Goal: Task Accomplishment & Management: Complete application form

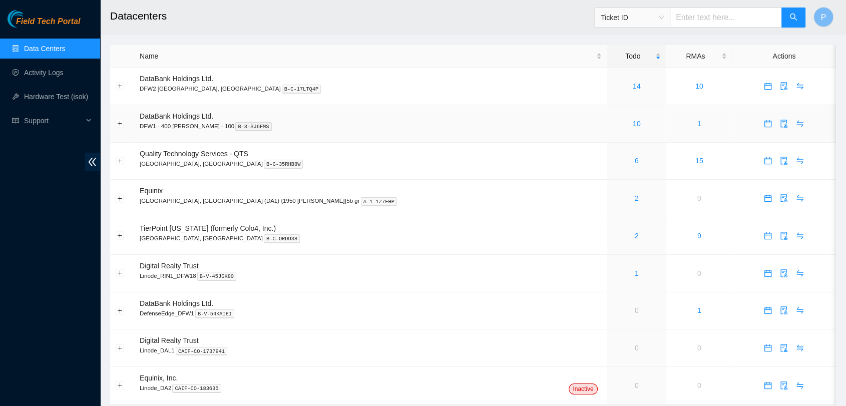
click at [613, 122] on div "10" at bounding box center [637, 123] width 48 height 11
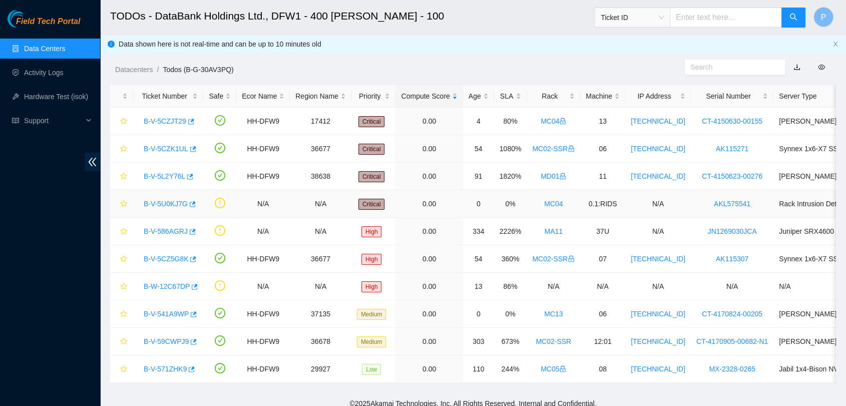
click at [170, 204] on link "B-V-5U0KJ7G" at bounding box center [166, 204] width 44 height 8
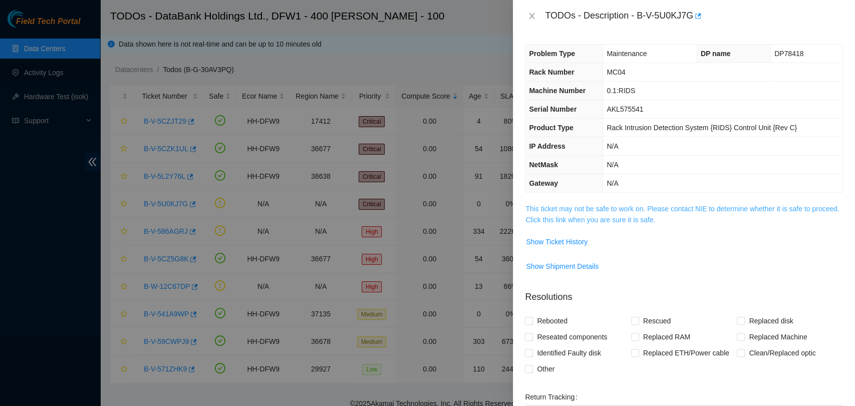
click at [588, 211] on link "This ticket may not be safe to work on. Please contact NIE to determine whether…" at bounding box center [681, 214] width 313 height 19
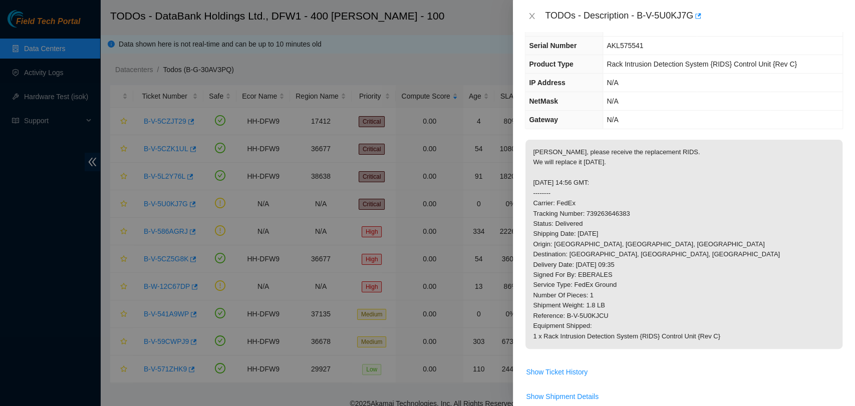
scroll to position [64, 0]
click at [732, 252] on p "Pablo, please receive the replacement RIDS. We will replace it on Thursday. 202…" at bounding box center [683, 243] width 317 height 209
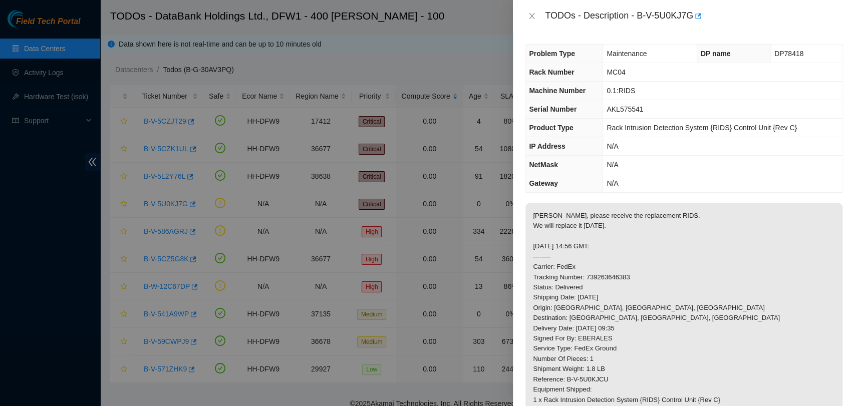
click at [676, 201] on div "Problem Type Maintenance DP name DP78418 Rack Number MC04 Machine Number 0.1:RI…" at bounding box center [684, 219] width 342 height 374
click at [619, 340] on p "Pablo, please receive the replacement RIDS. We will replace it on Thursday. 202…" at bounding box center [683, 307] width 317 height 209
click at [625, 152] on td "N/A" at bounding box center [722, 146] width 239 height 19
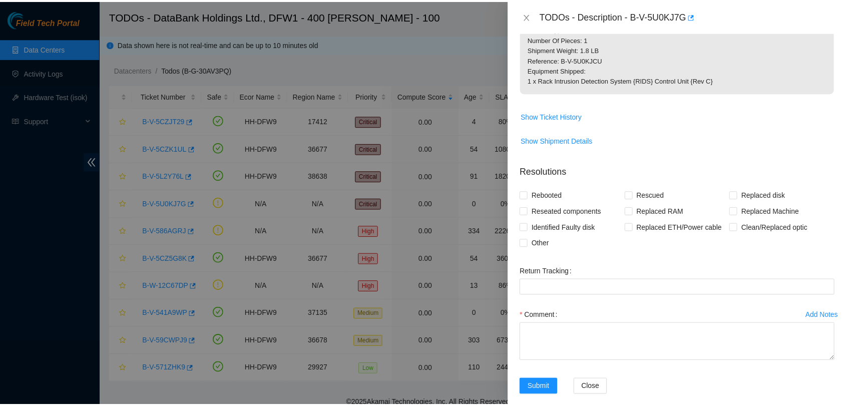
scroll to position [322, 0]
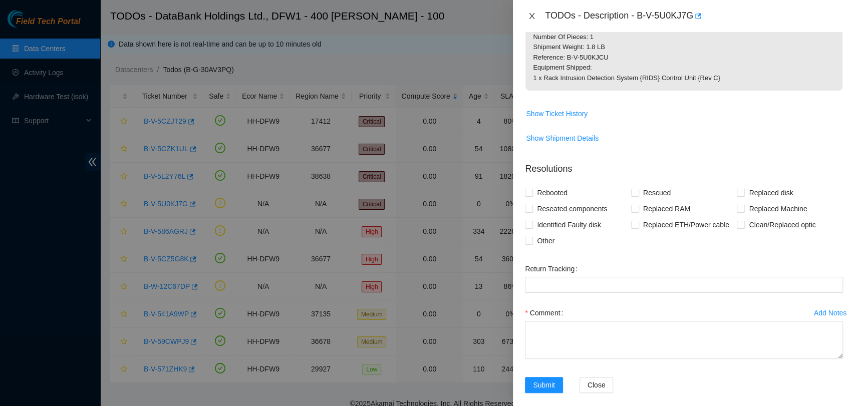
click at [535, 13] on icon "close" at bounding box center [532, 16] width 8 height 8
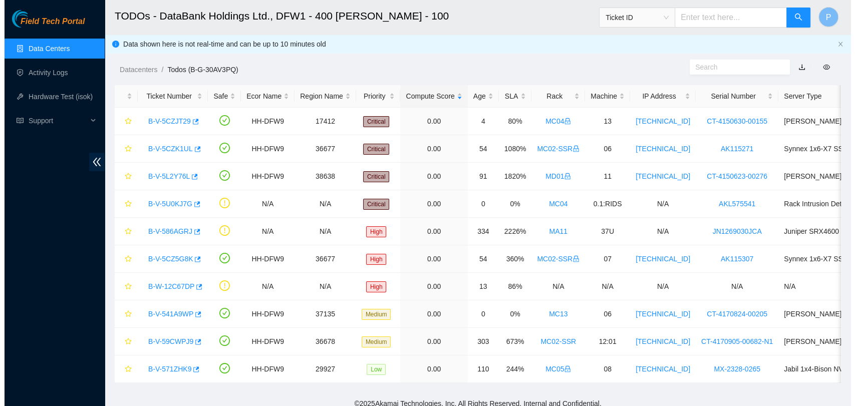
scroll to position [164, 0]
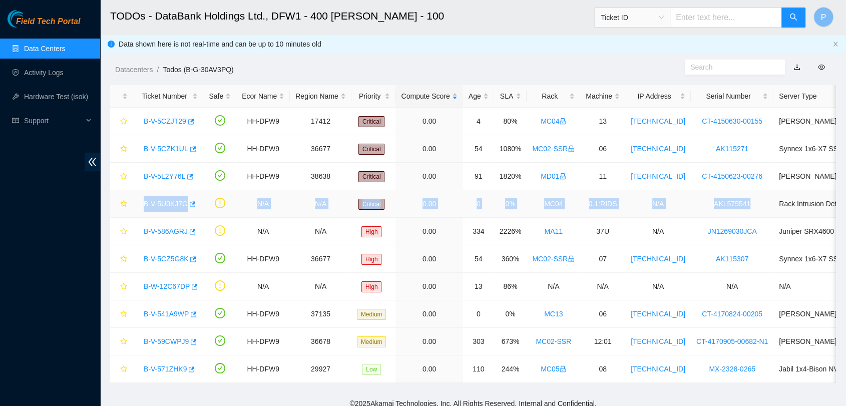
drag, startPoint x: 136, startPoint y: 207, endPoint x: 740, endPoint y: 199, distance: 603.5
click at [740, 199] on tr "B-V-5U0KJ7G N/A N/A Critical 0.00 0 0% MC04 0.1:RIDS N/A AKL575541 Rack Intrusi…" at bounding box center [549, 204] width 878 height 28
copy tr "B-V-5U0KJ7G N/A N/A Critical 0.00 0 0% MC04 0.1:RIDS N/A AKL575541"
drag, startPoint x: 170, startPoint y: 201, endPoint x: 729, endPoint y: 280, distance: 564.4
click at [170, 201] on link "B-V-5U0KJ7G" at bounding box center [166, 204] width 44 height 8
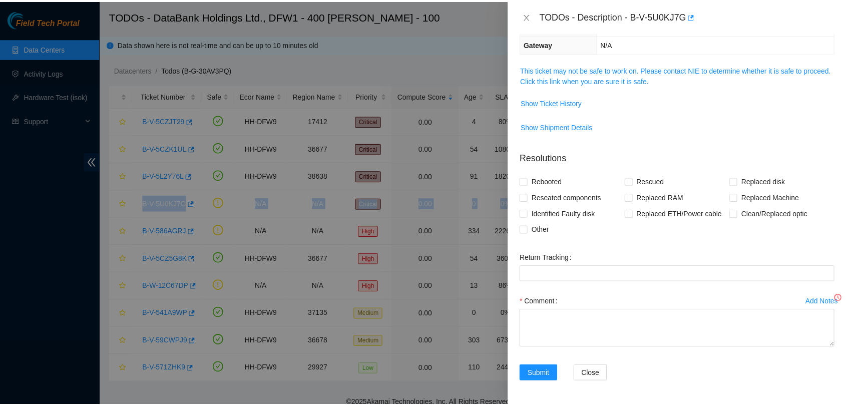
scroll to position [120, 0]
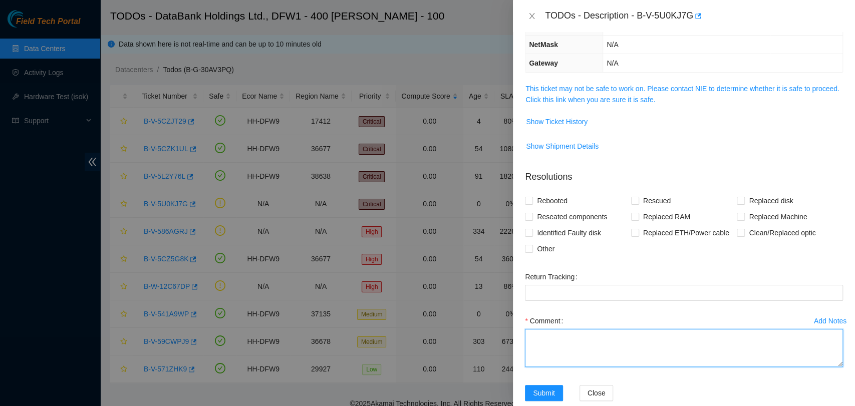
click at [638, 346] on textarea "Comment" at bounding box center [684, 348] width 318 height 38
paste textarea "Package has been received containing the RIDS device. The SN for the RIDS: AKL7…"
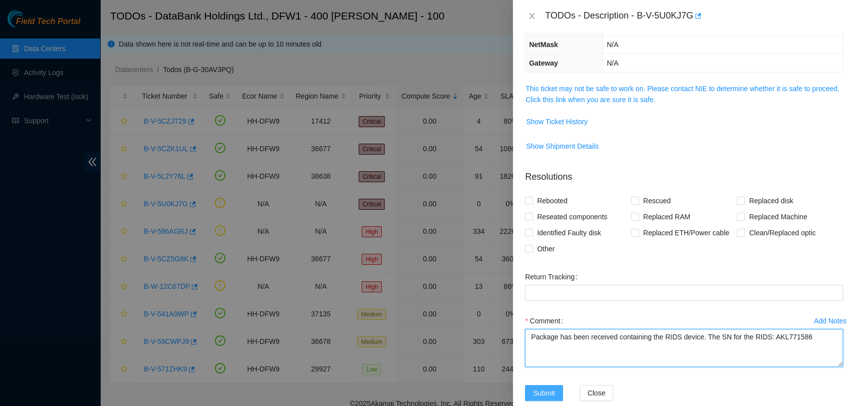
type textarea "Package has been received containing the RIDS device. The SN for the RIDS: AKL7…"
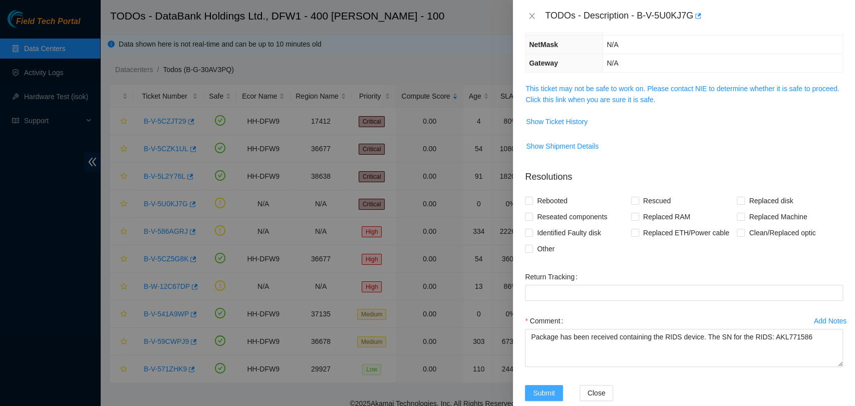
click at [531, 390] on button "Submit" at bounding box center [544, 393] width 38 height 16
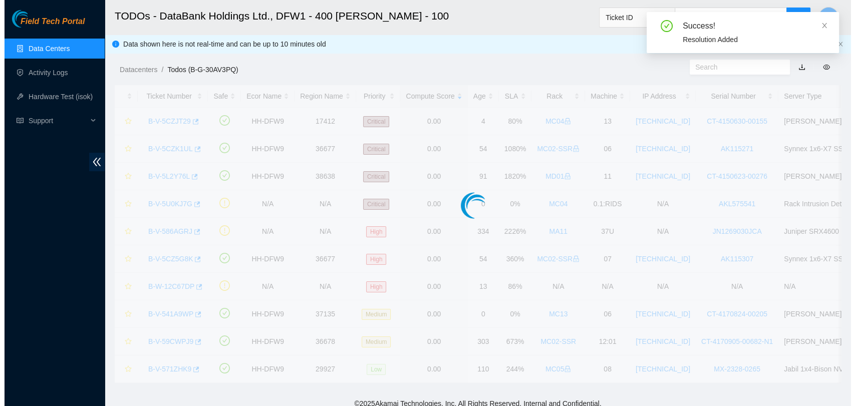
scroll to position [164, 0]
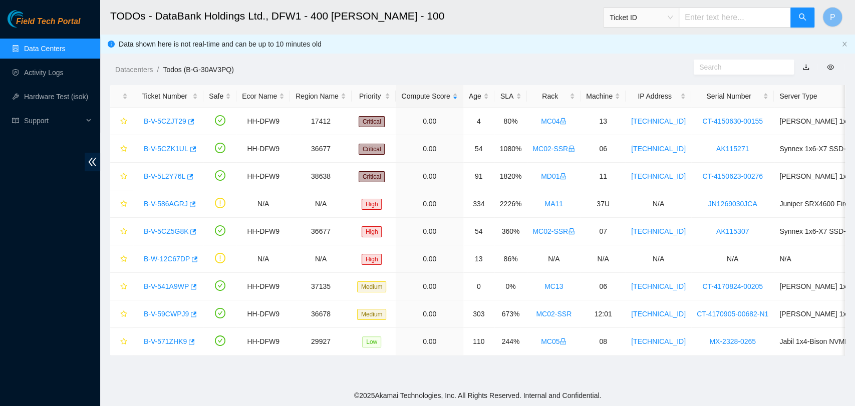
click at [65, 46] on link "Data Centers" at bounding box center [44, 49] width 41 height 8
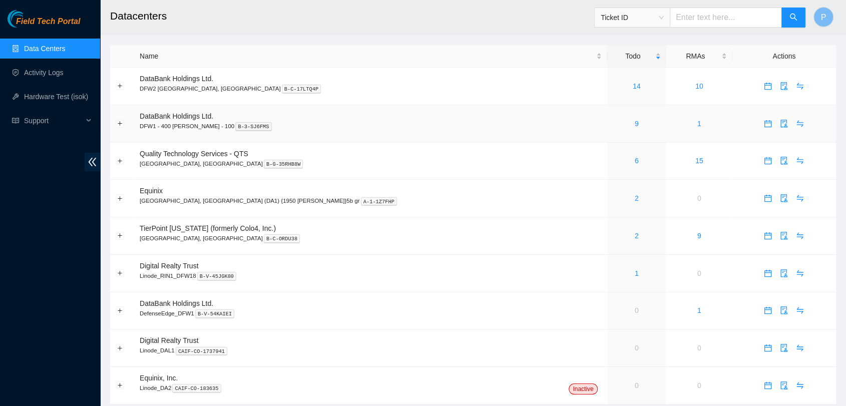
click at [607, 135] on td "9" at bounding box center [636, 124] width 59 height 38
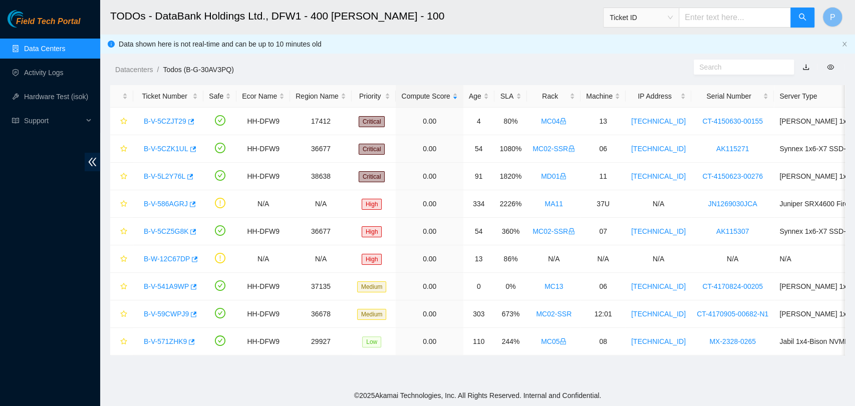
click at [65, 53] on link "Data Centers" at bounding box center [44, 49] width 41 height 8
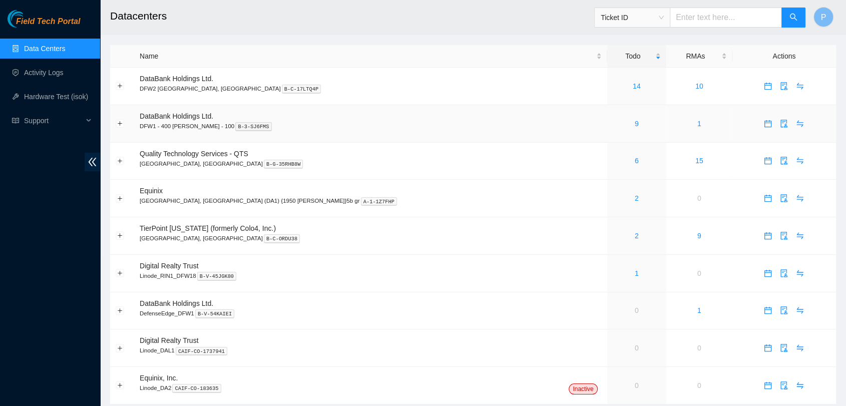
click at [613, 123] on div "9" at bounding box center [637, 123] width 48 height 11
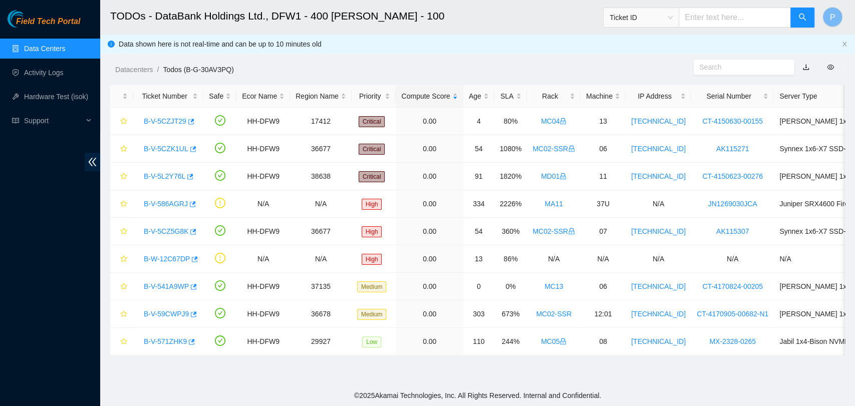
click at [65, 45] on link "Data Centers" at bounding box center [44, 49] width 41 height 8
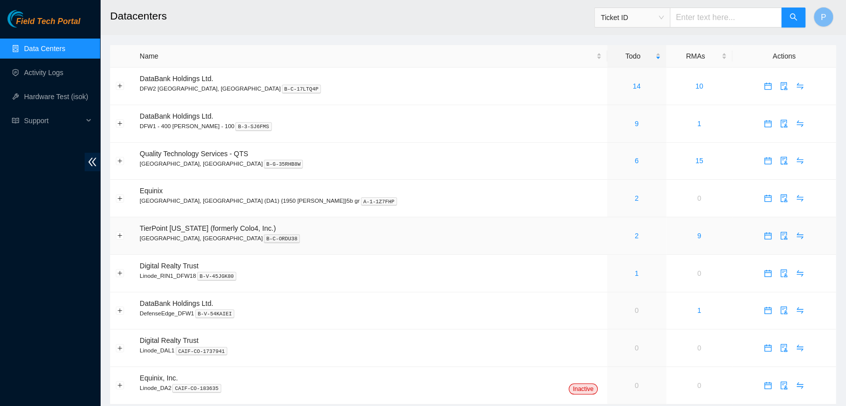
click at [613, 240] on div "2" at bounding box center [637, 235] width 48 height 11
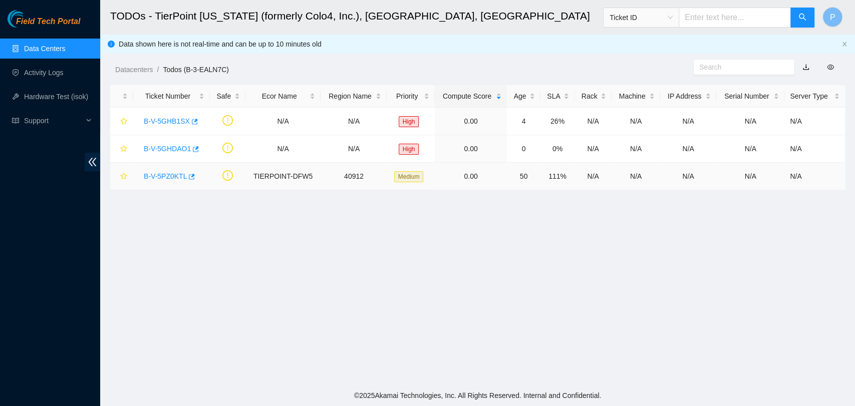
click at [166, 176] on link "B-V-5PZ0KTL" at bounding box center [165, 176] width 43 height 8
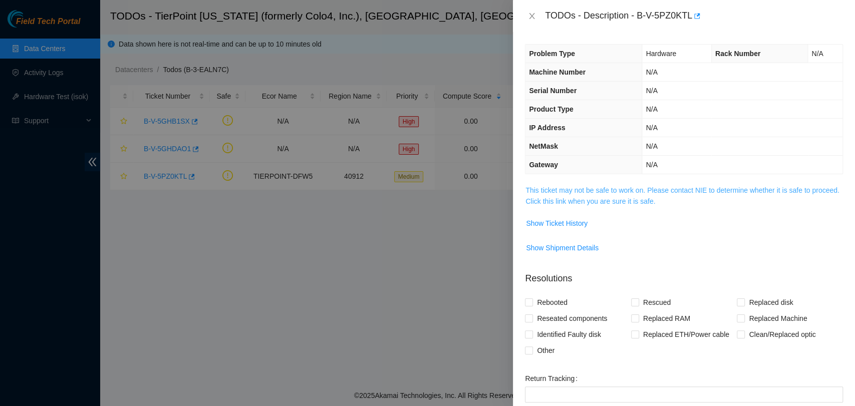
click at [608, 191] on link "This ticket may not be safe to work on. Please contact NIE to determine whether…" at bounding box center [681, 195] width 313 height 19
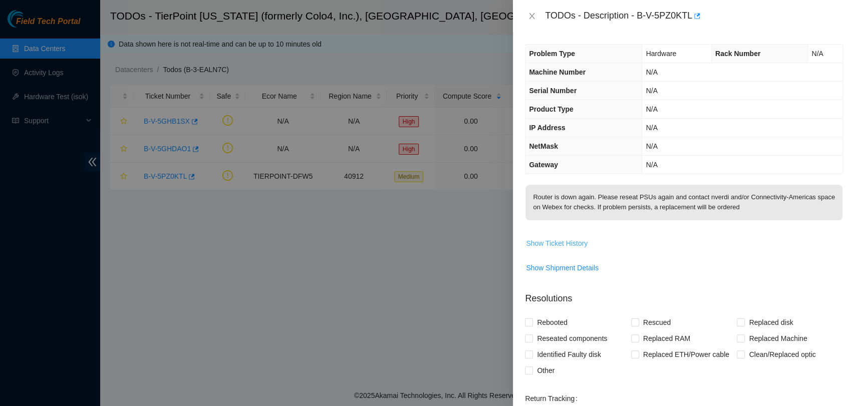
click at [559, 238] on span "Show Ticket History" at bounding box center [557, 243] width 62 height 11
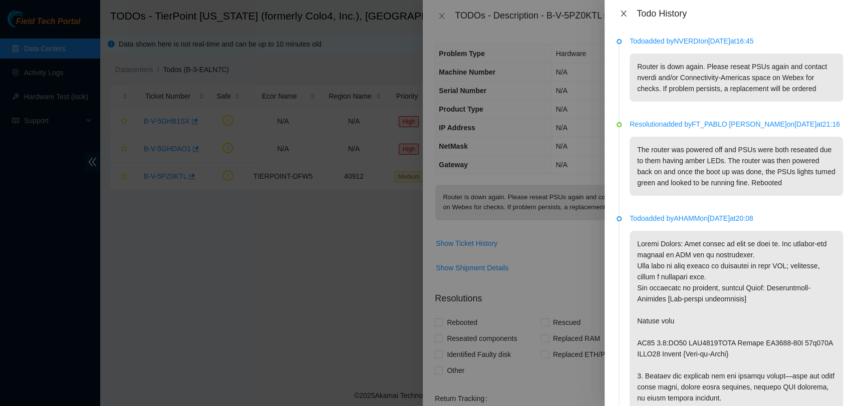
click at [625, 14] on icon "close" at bounding box center [623, 14] width 8 height 8
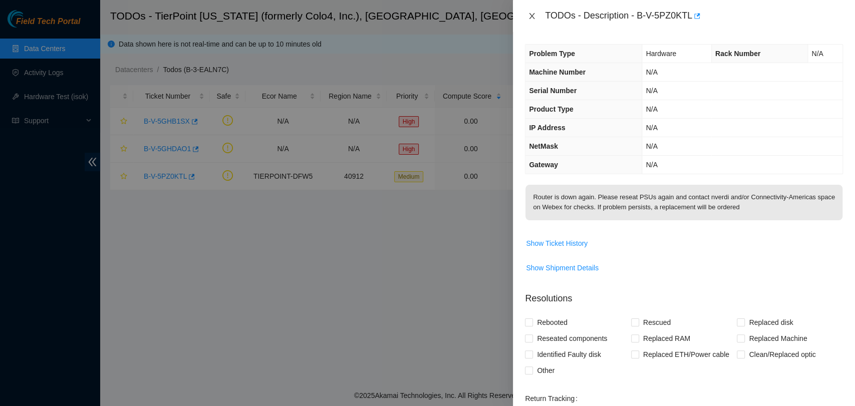
click at [530, 15] on icon "close" at bounding box center [532, 16] width 6 height 6
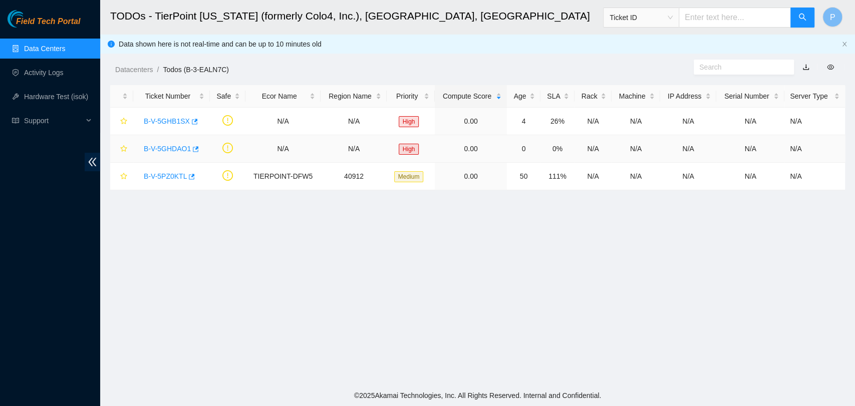
click at [158, 149] on link "B-V-5GHDAO1" at bounding box center [167, 149] width 47 height 8
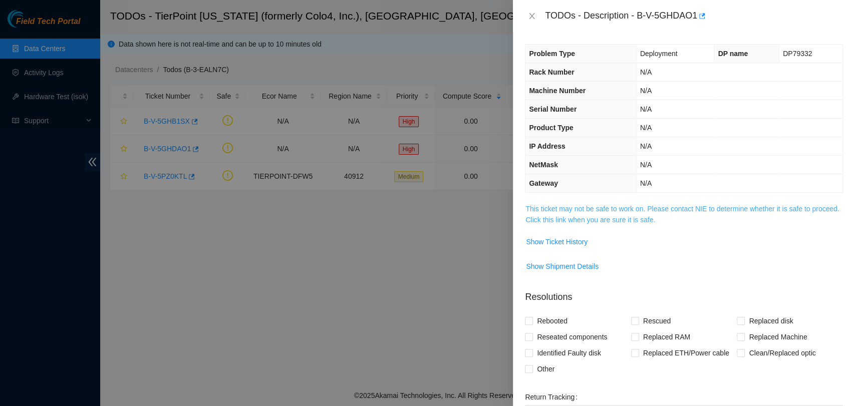
click at [566, 217] on link "This ticket may not be safe to work on. Please contact NIE to determine whether…" at bounding box center [681, 214] width 313 height 19
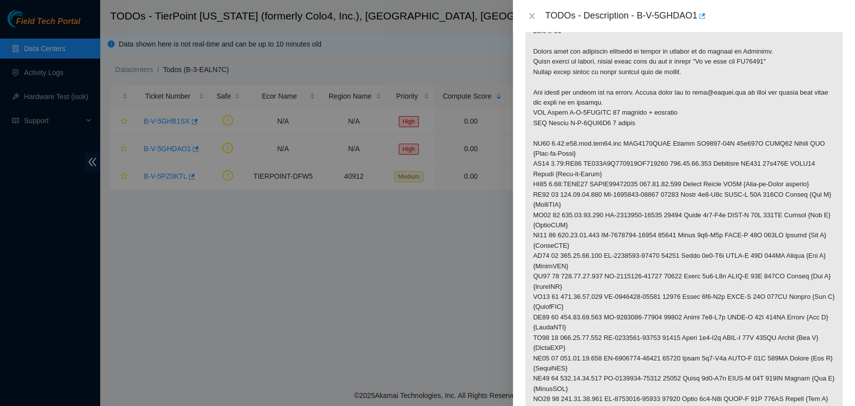
scroll to position [127, 0]
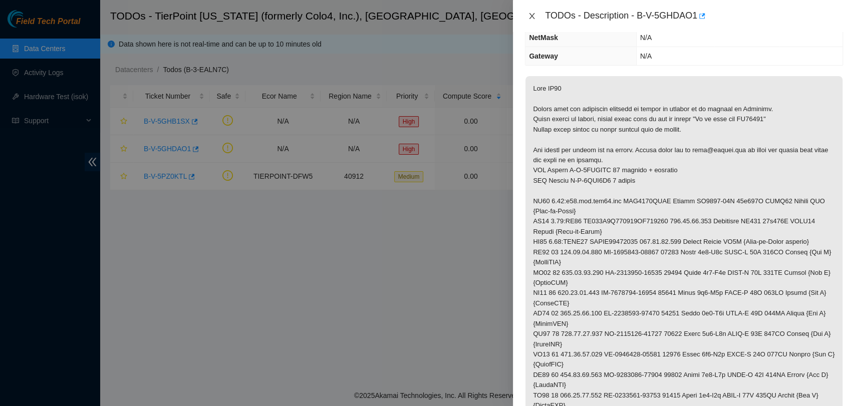
click at [533, 14] on icon "close" at bounding box center [532, 16] width 8 height 8
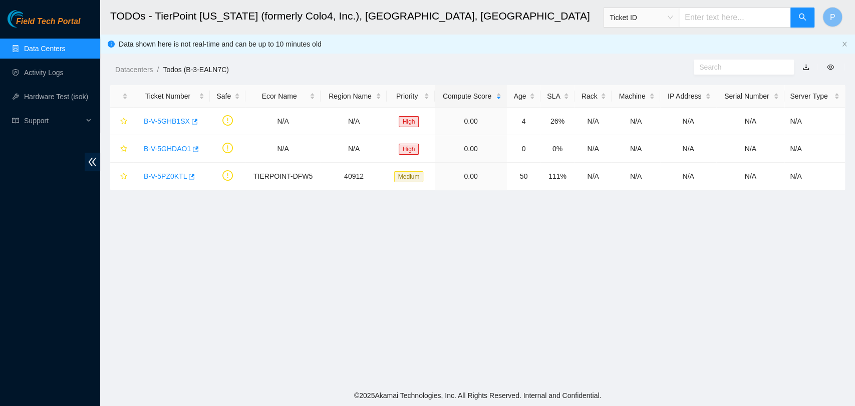
scroll to position [171, 0]
click at [160, 121] on link "B-V-5GHB1SX" at bounding box center [167, 121] width 46 height 8
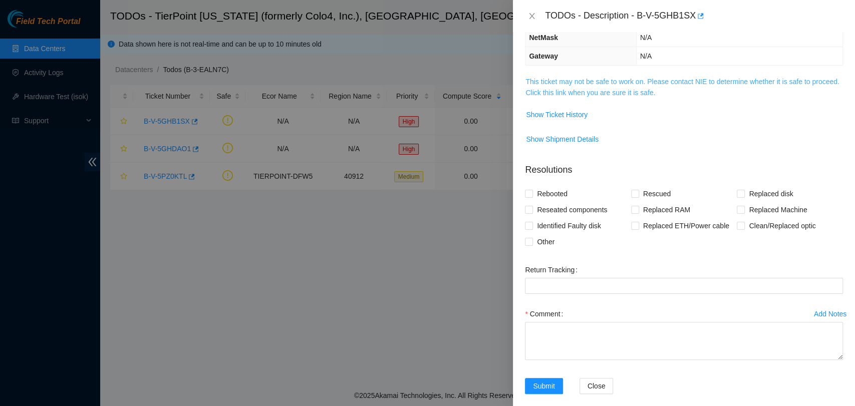
click at [611, 81] on link "This ticket may not be safe to work on. Please contact NIE to determine whether…" at bounding box center [681, 87] width 313 height 19
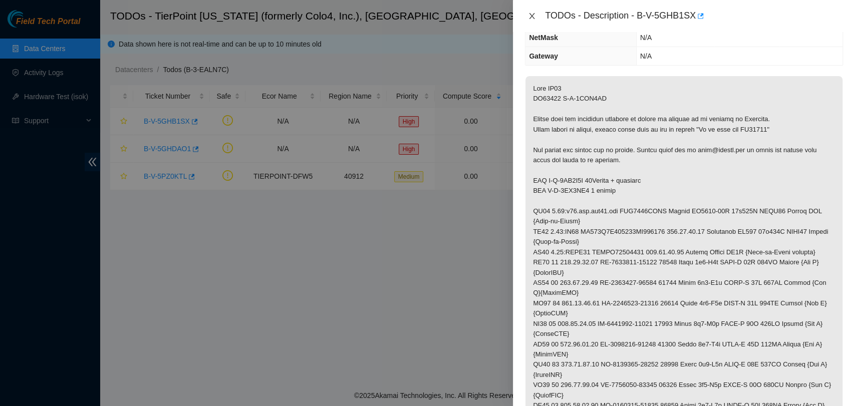
click at [528, 15] on icon "close" at bounding box center [532, 16] width 8 height 8
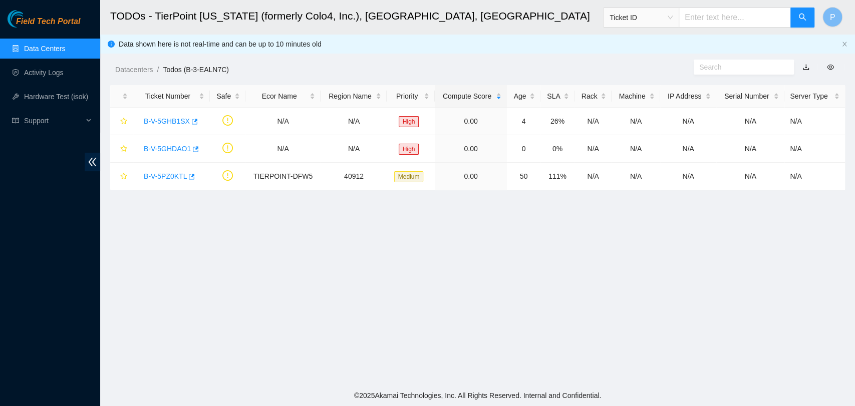
scroll to position [171, 0]
